Goal: Transaction & Acquisition: Subscribe to service/newsletter

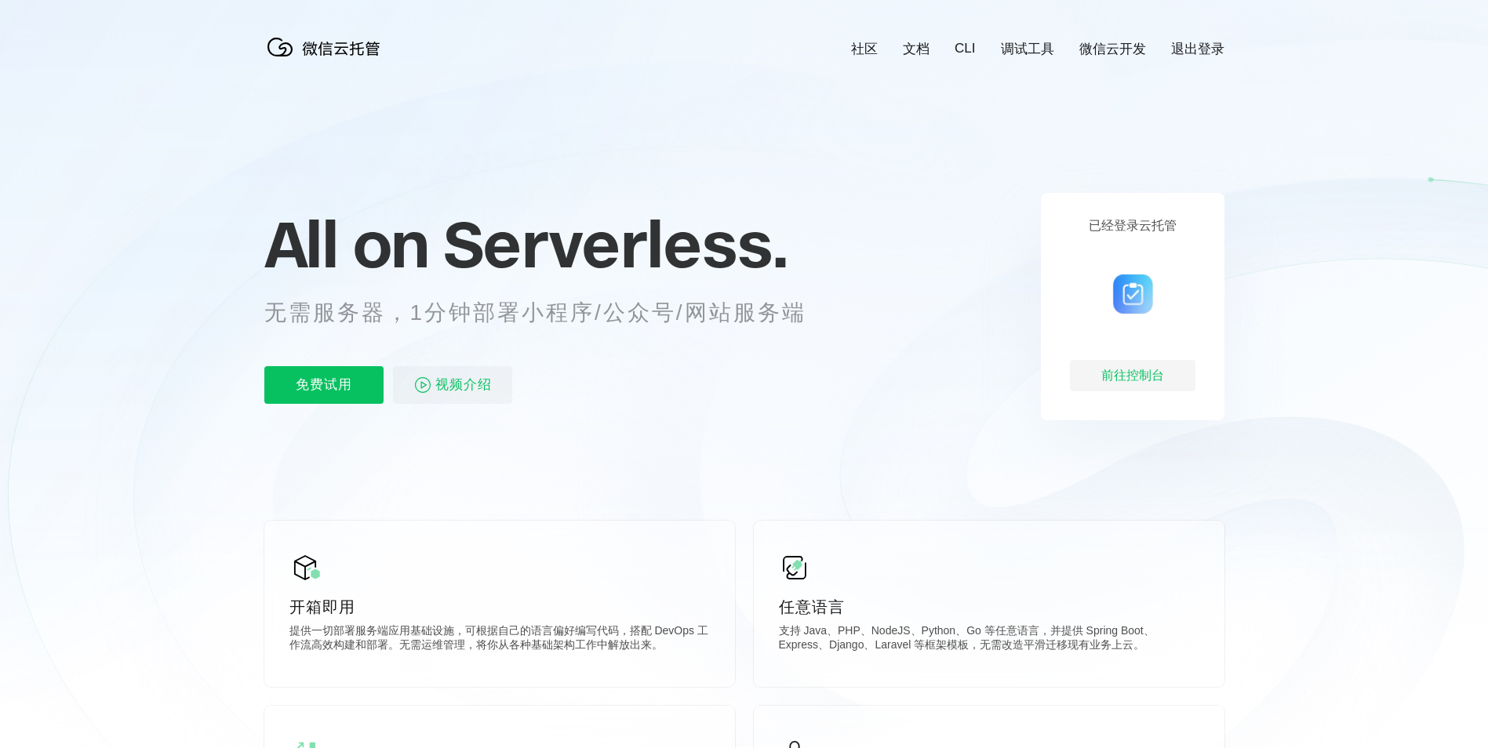
scroll to position [0, 2789]
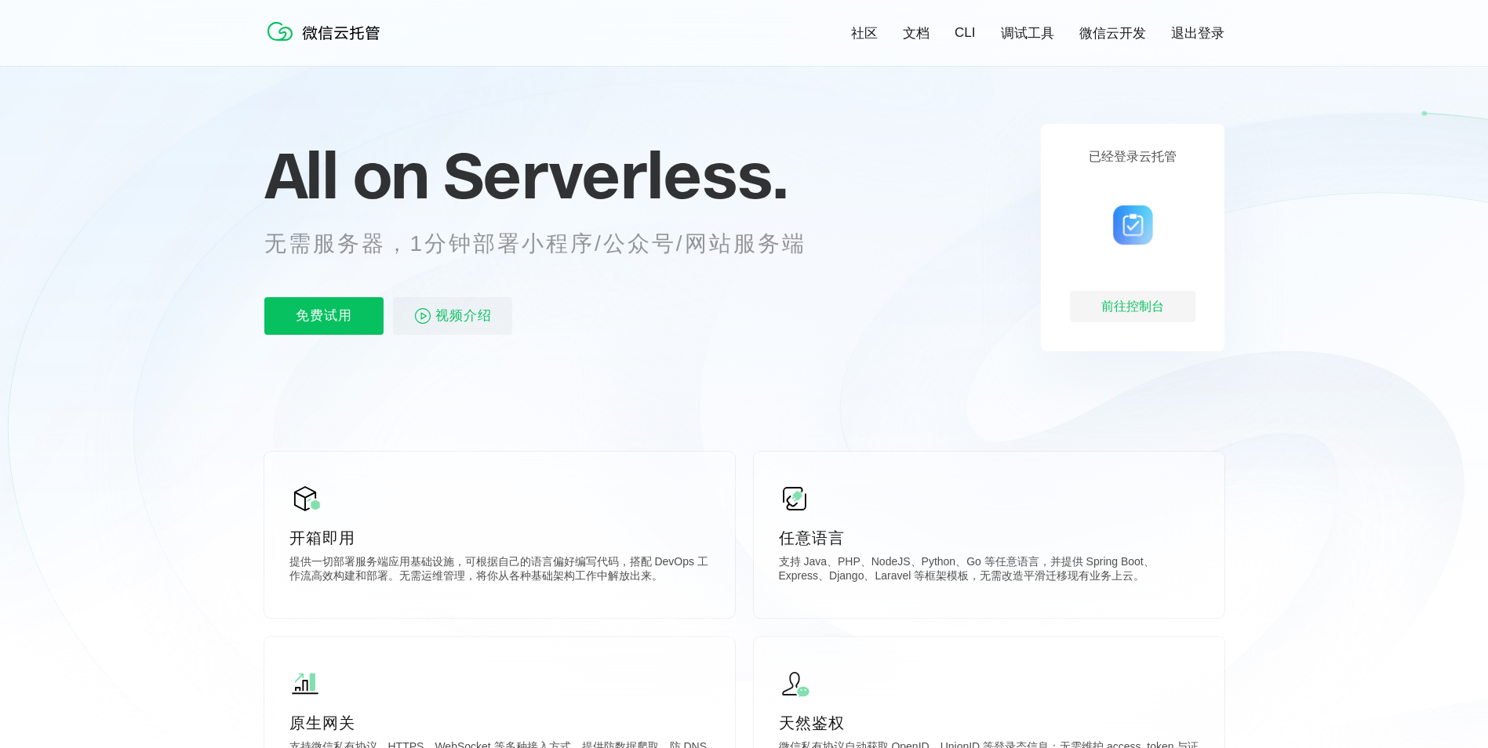
scroll to position [157, 0]
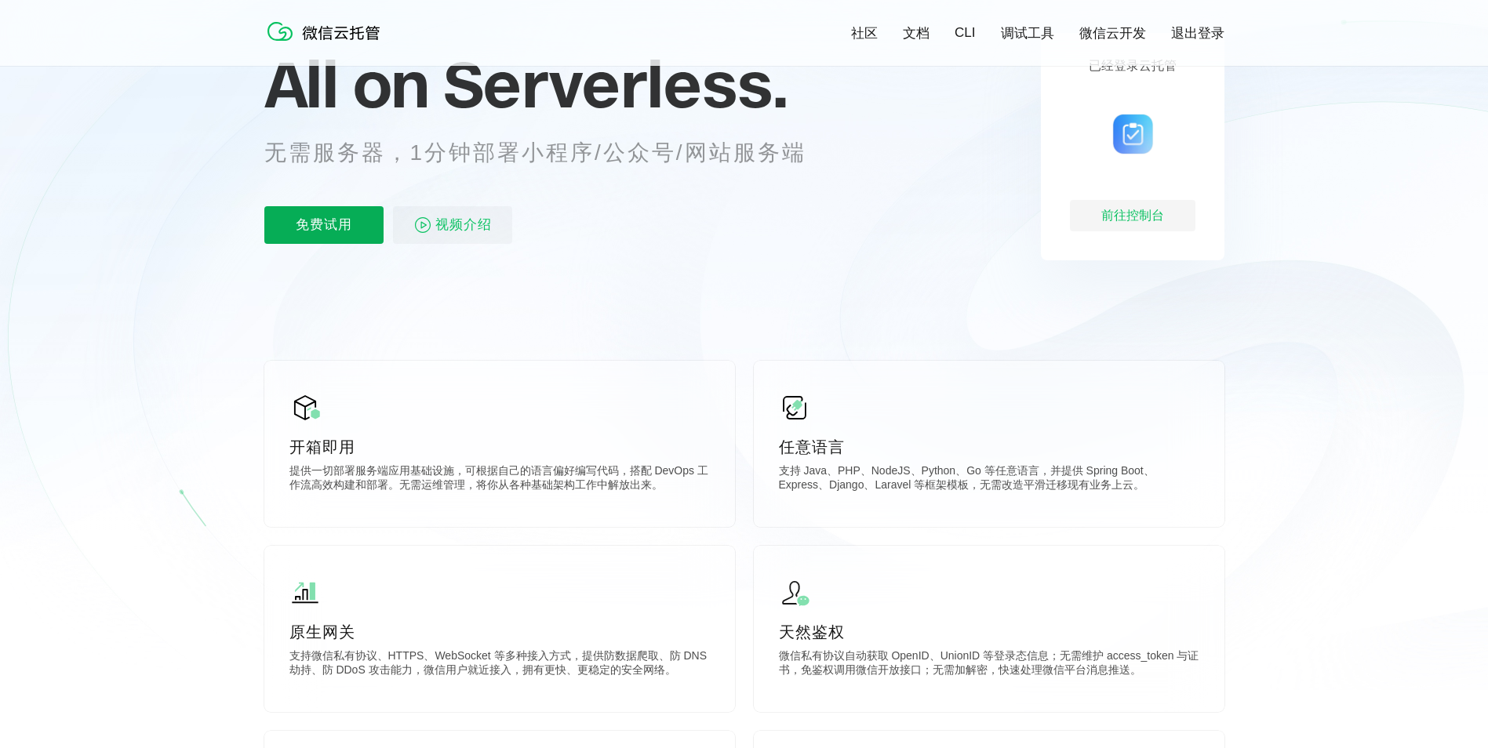
click at [343, 222] on p "免费试用" at bounding box center [323, 225] width 119 height 38
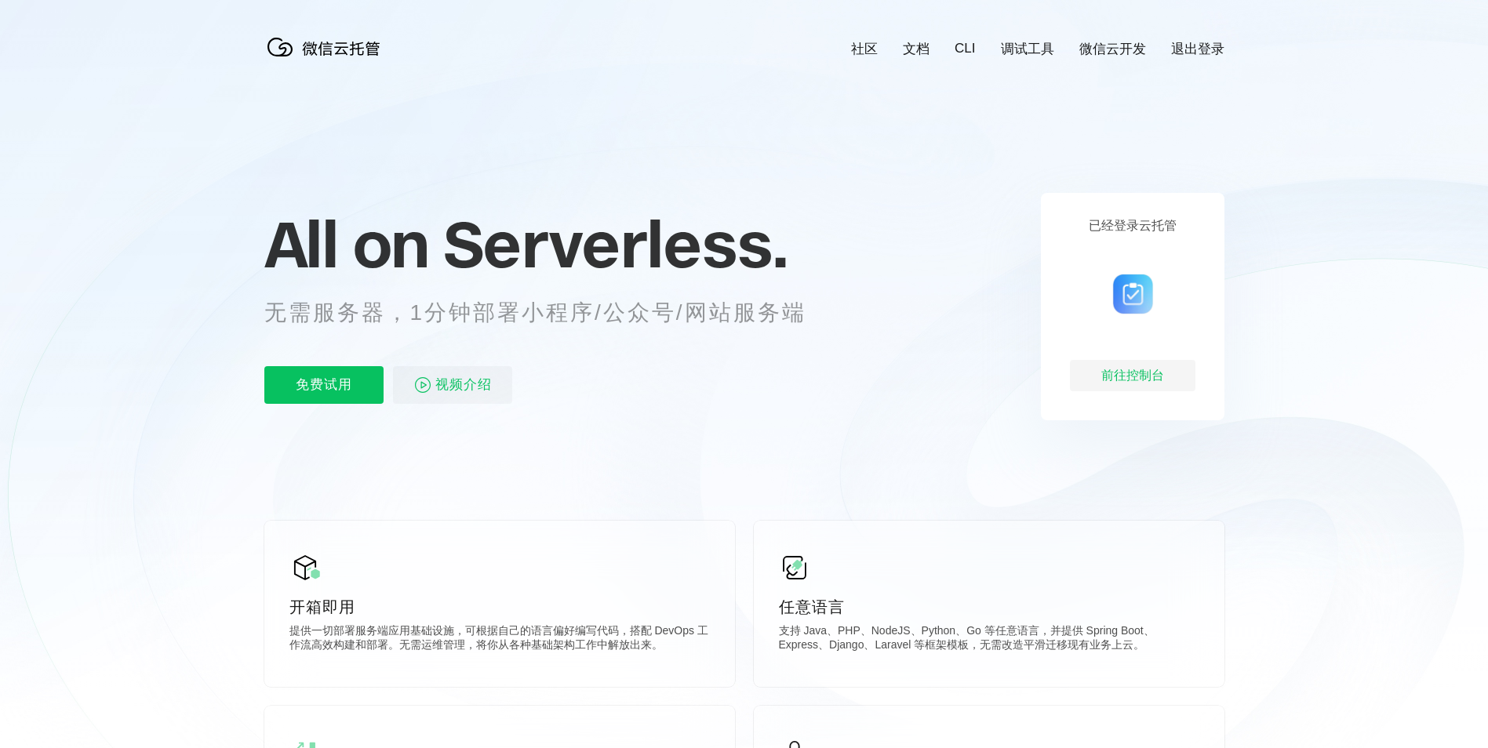
scroll to position [0, 2789]
